Goal: Check status: Check status

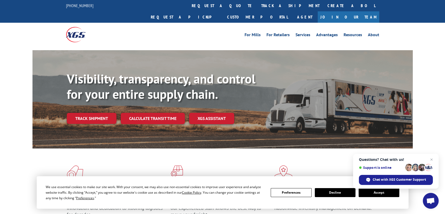
click at [257, 3] on link "track a shipment" at bounding box center [290, 5] width 66 height 11
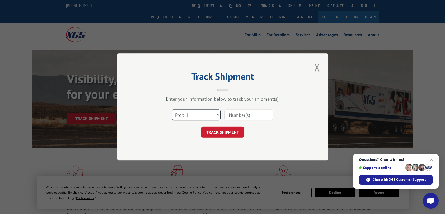
click at [189, 112] on select "Select category... Probill BOL PO" at bounding box center [196, 115] width 49 height 11
select select "bol"
click at [172, 110] on select "Select category... Probill BOL PO" at bounding box center [196, 115] width 49 height 11
click at [232, 117] on input at bounding box center [249, 115] width 49 height 11
paste input "5956156"
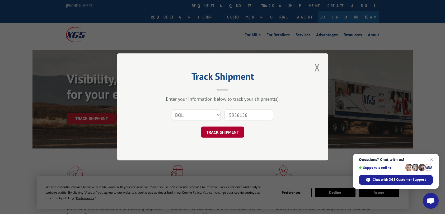
type input "5956156"
drag, startPoint x: 221, startPoint y: 131, endPoint x: 225, endPoint y: 128, distance: 4.9
click at [221, 131] on button "TRACK SHIPMENT" at bounding box center [222, 132] width 43 height 11
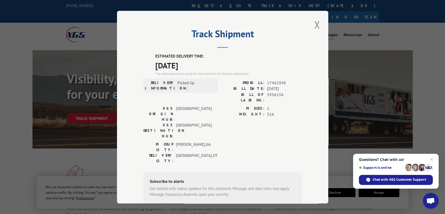
click at [317, 23] on button "Close modal" at bounding box center [317, 24] width 9 height 15
